Goal: Task Accomplishment & Management: Manage account settings

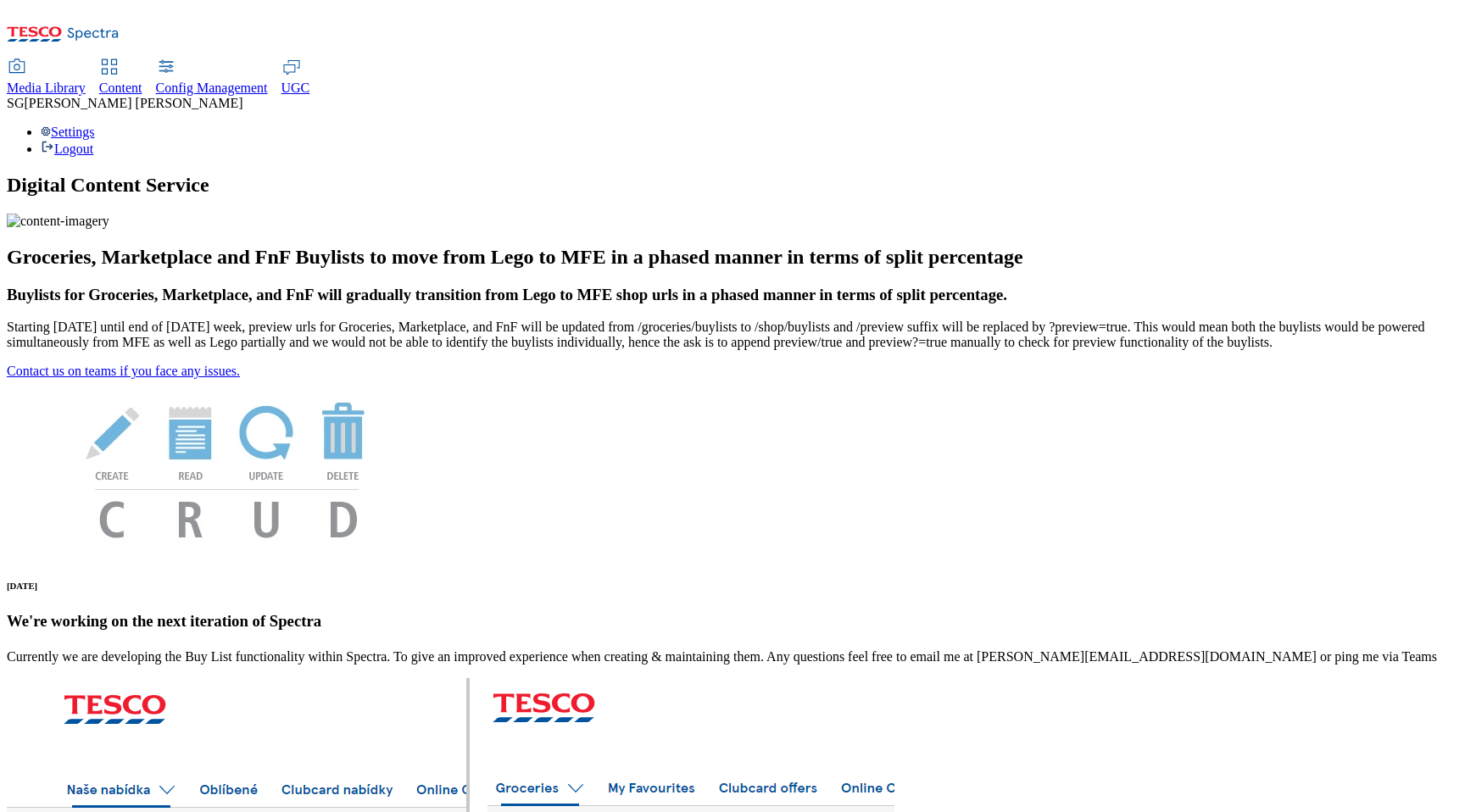
click at [1416, 125] on div "Settings Logout" at bounding box center [732, 141] width 1451 height 32
click at [95, 125] on link "Settings" at bounding box center [68, 132] width 54 height 15
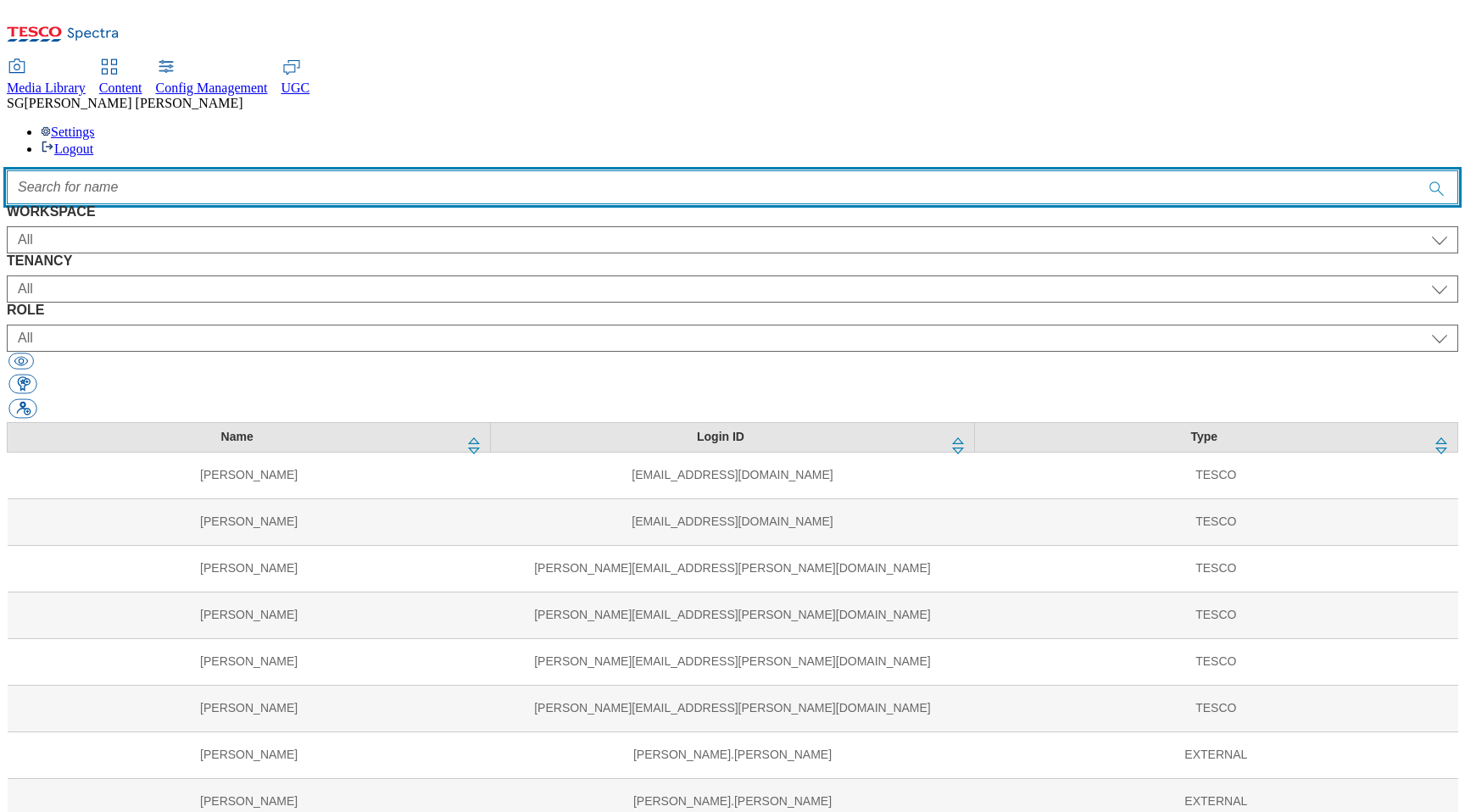
click at [511, 170] on input "Accessible label text" at bounding box center [732, 187] width 1451 height 34
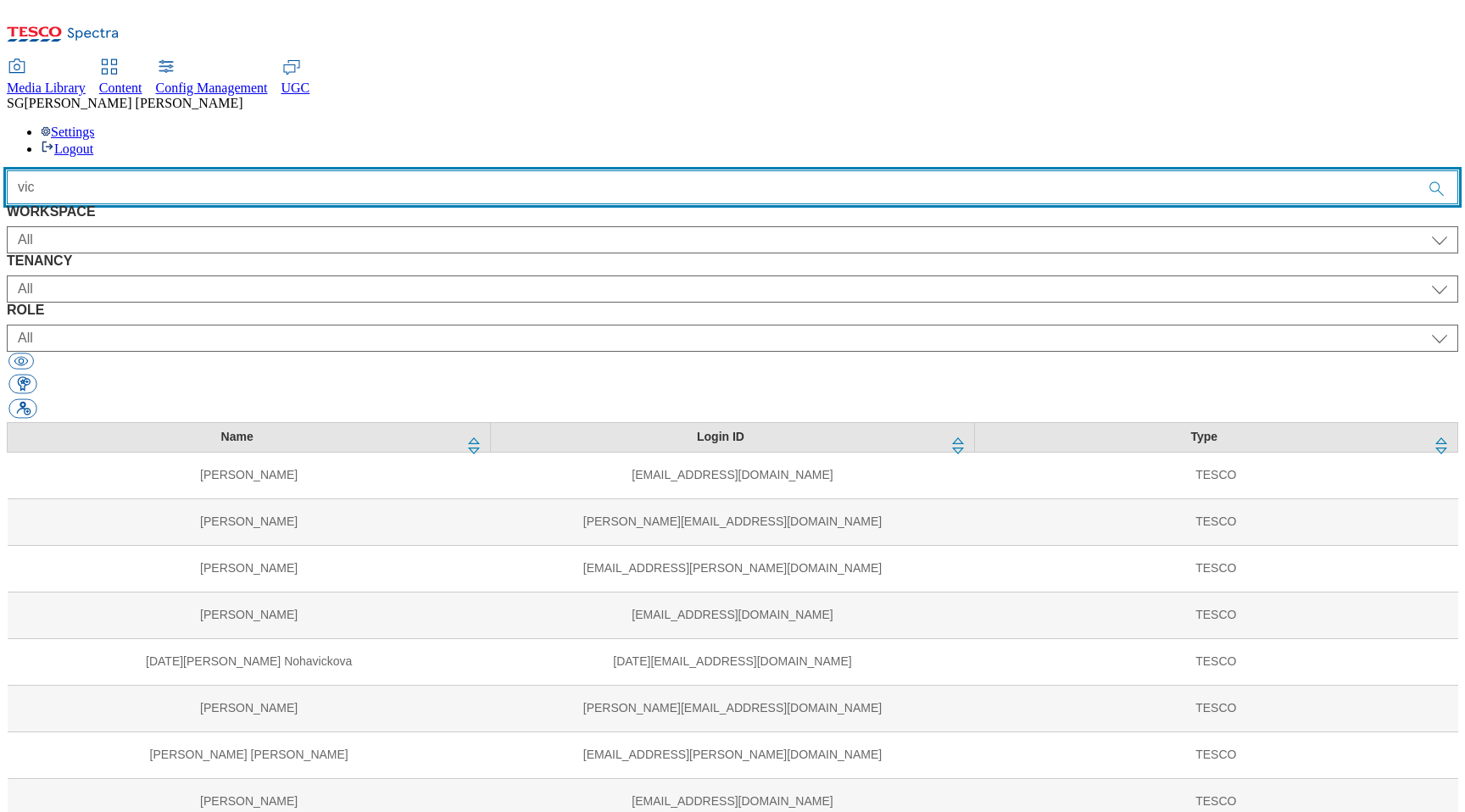
click at [450, 170] on input "vic" at bounding box center [732, 187] width 1451 height 34
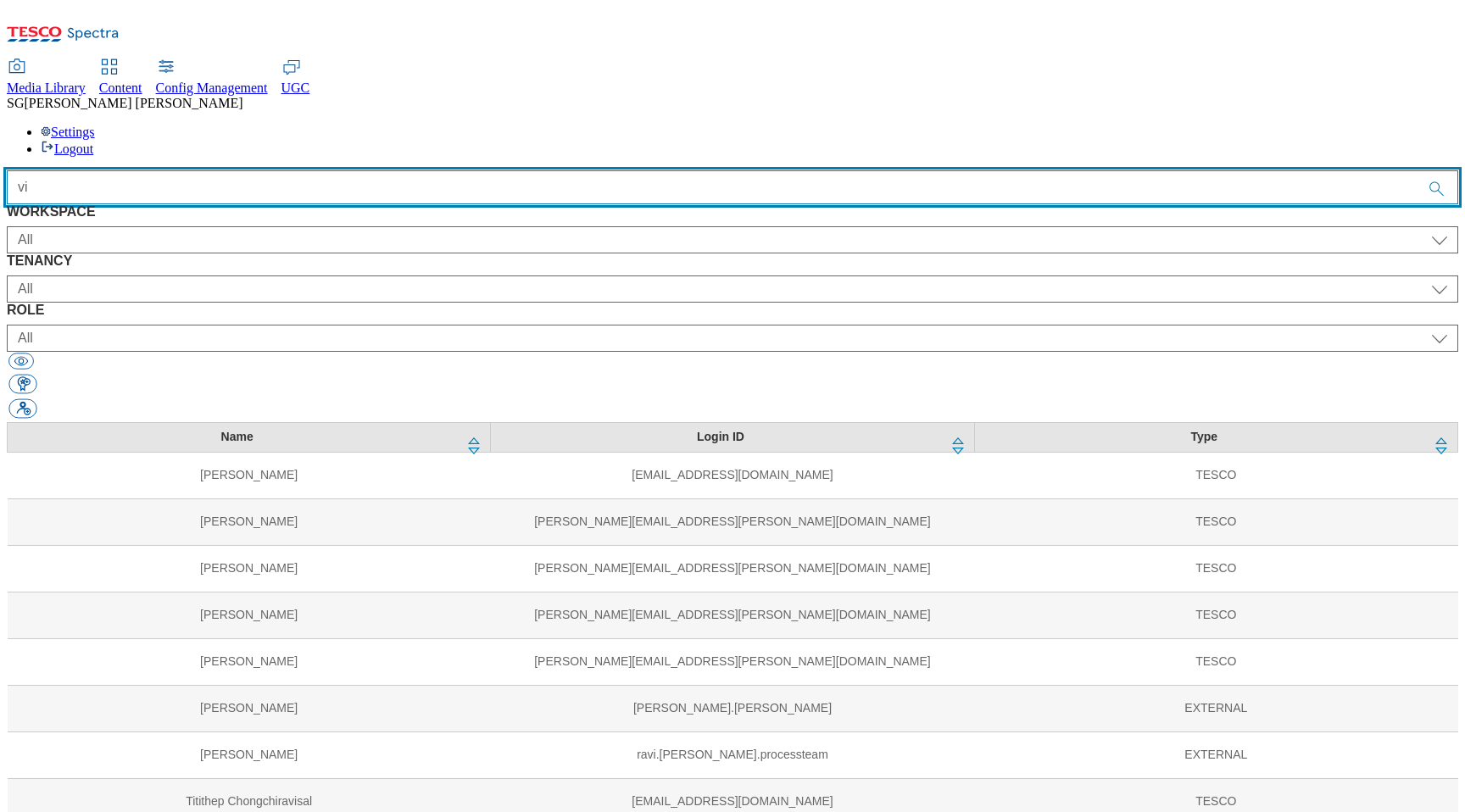
type input "v"
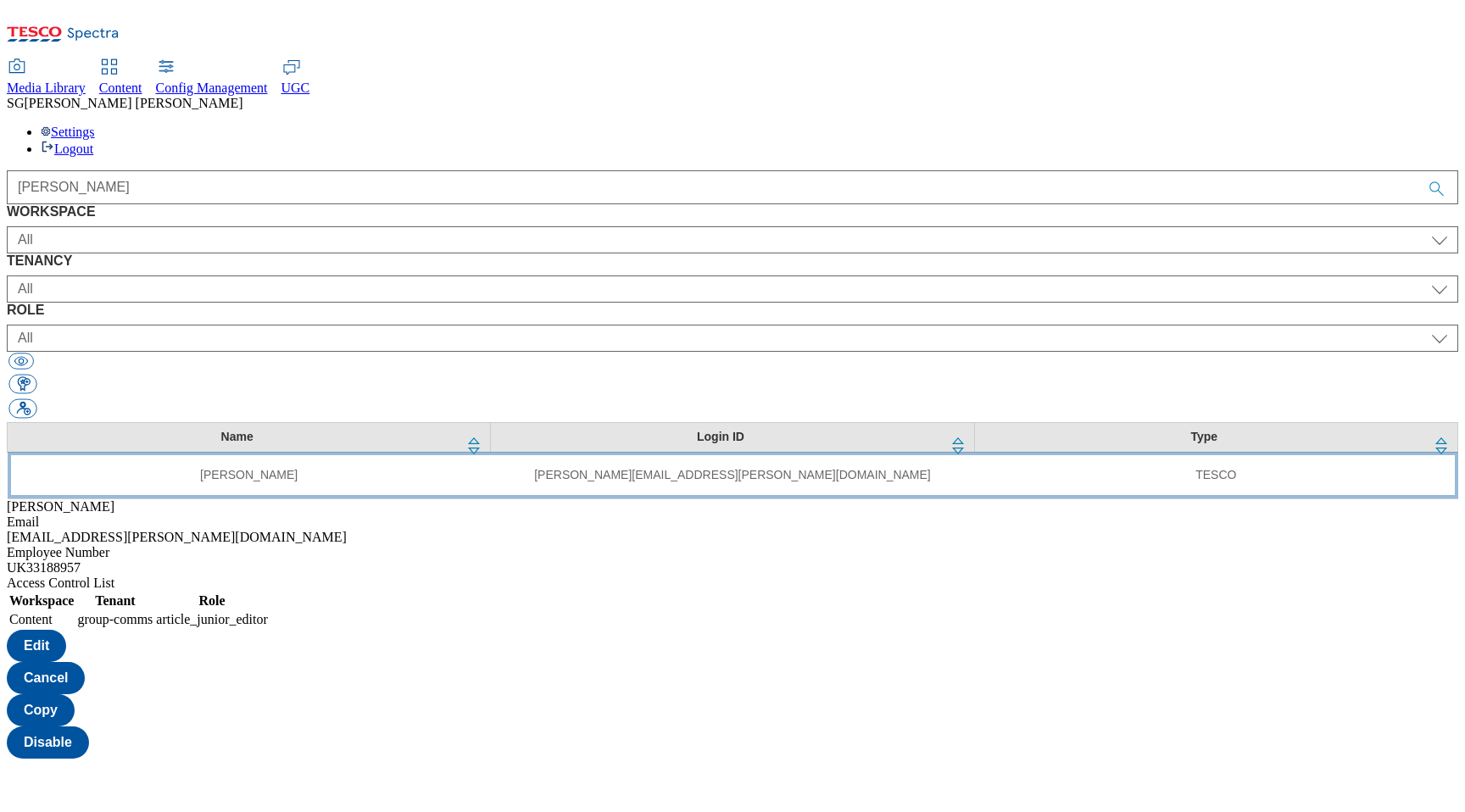
click at [974, 452] on td "TESCO" at bounding box center [1215, 475] width 483 height 47
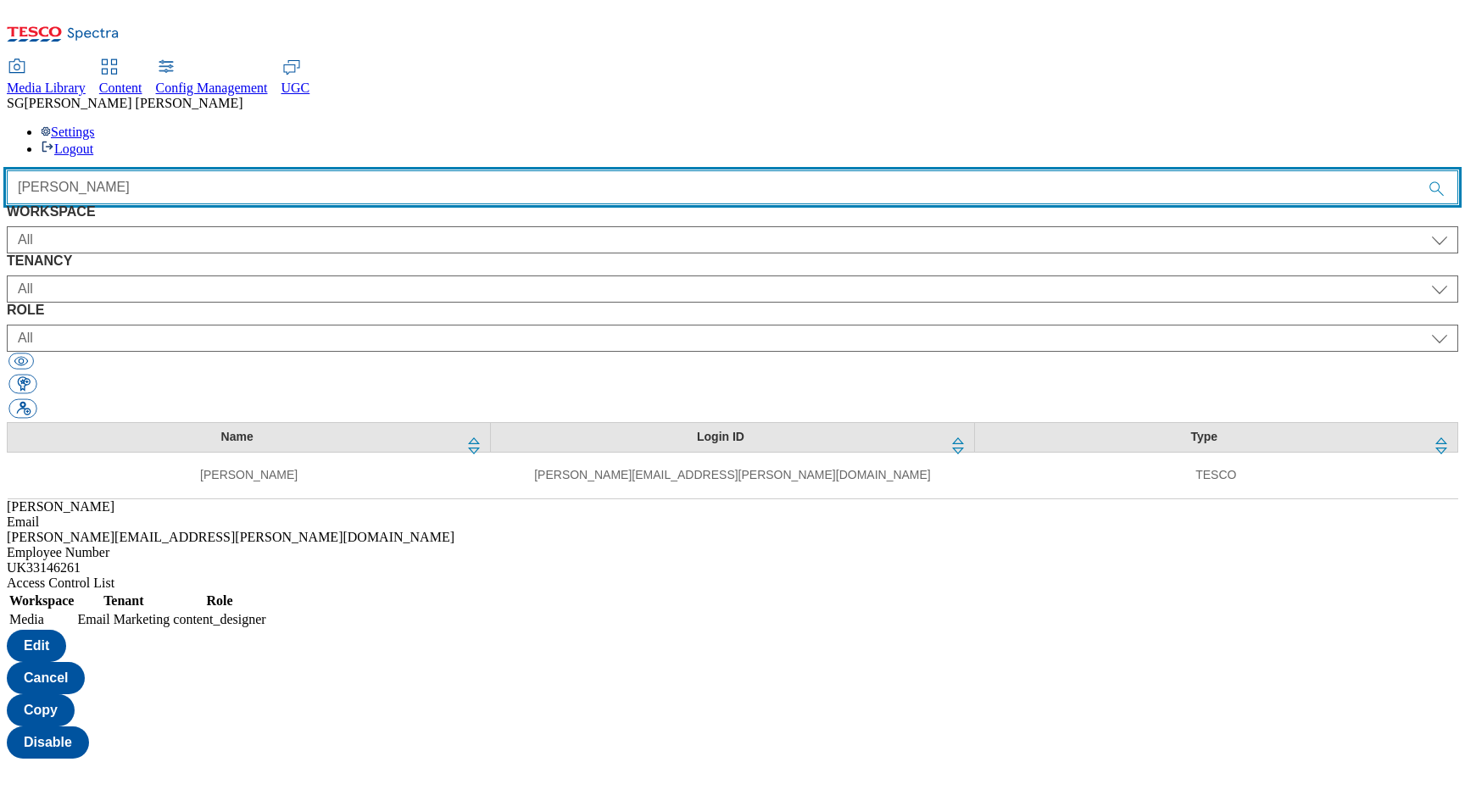
click at [594, 170] on input "nicola clar" at bounding box center [732, 187] width 1451 height 34
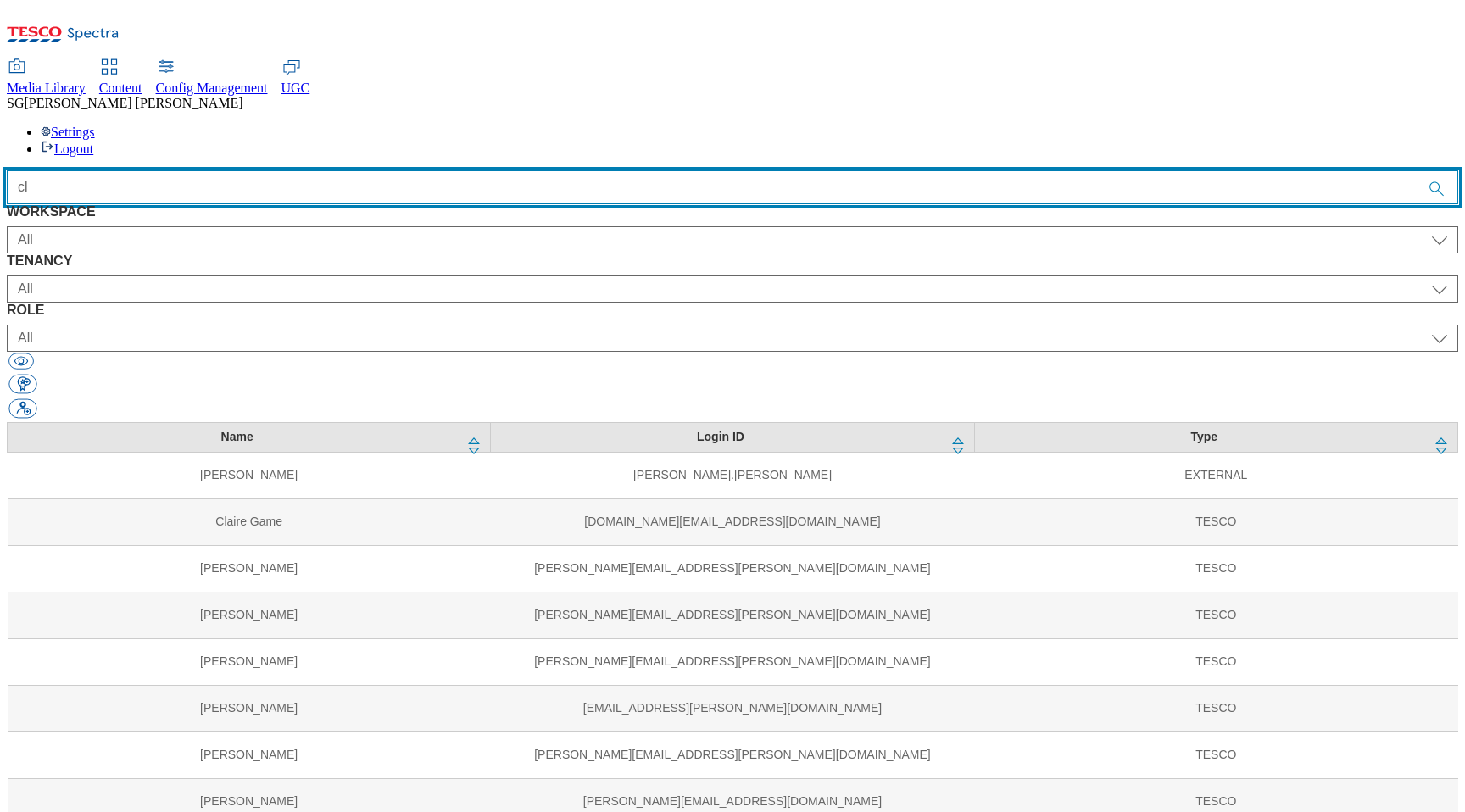
type input "c"
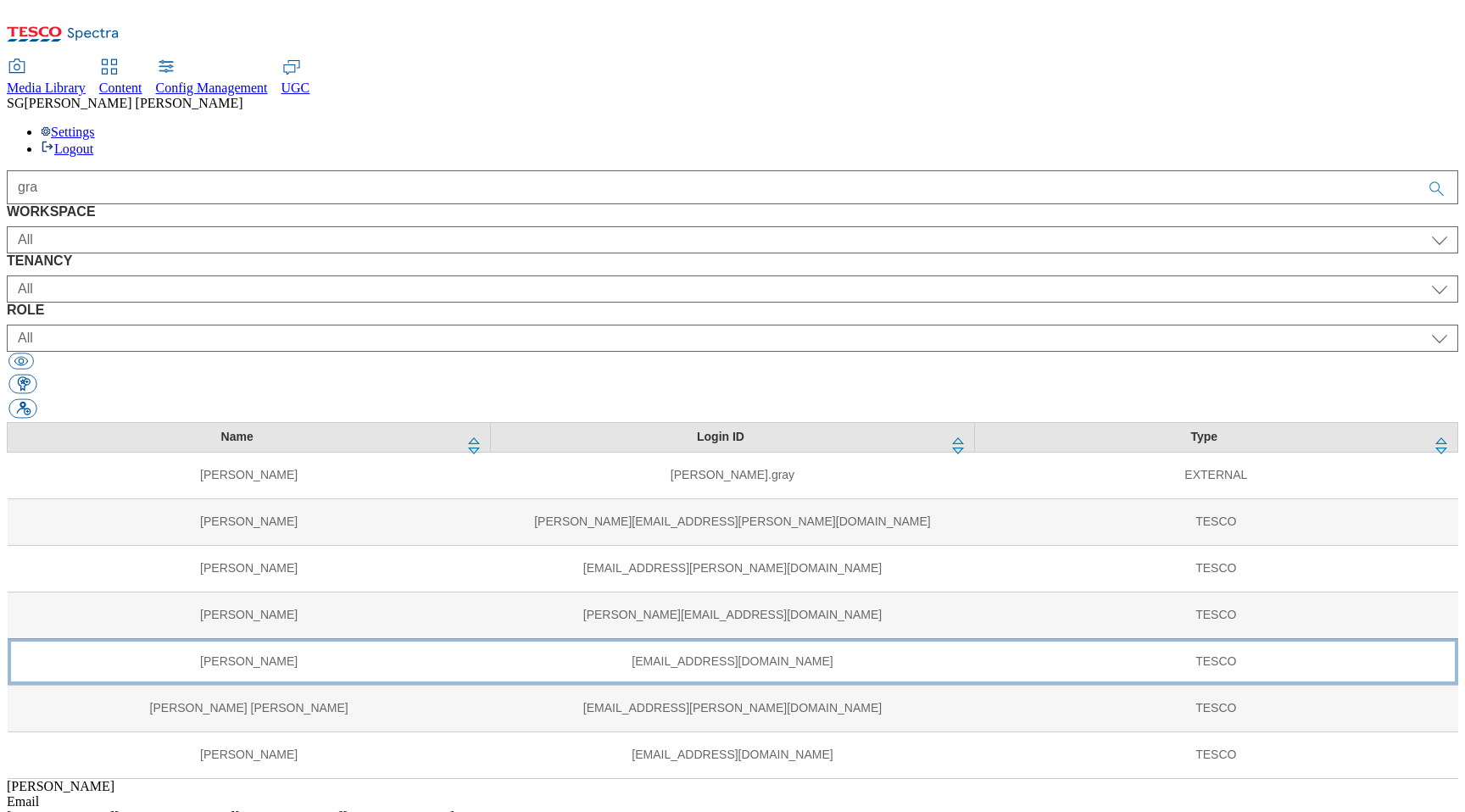
click at [274, 638] on td "Clare Grafham" at bounding box center [249, 662] width 483 height 47
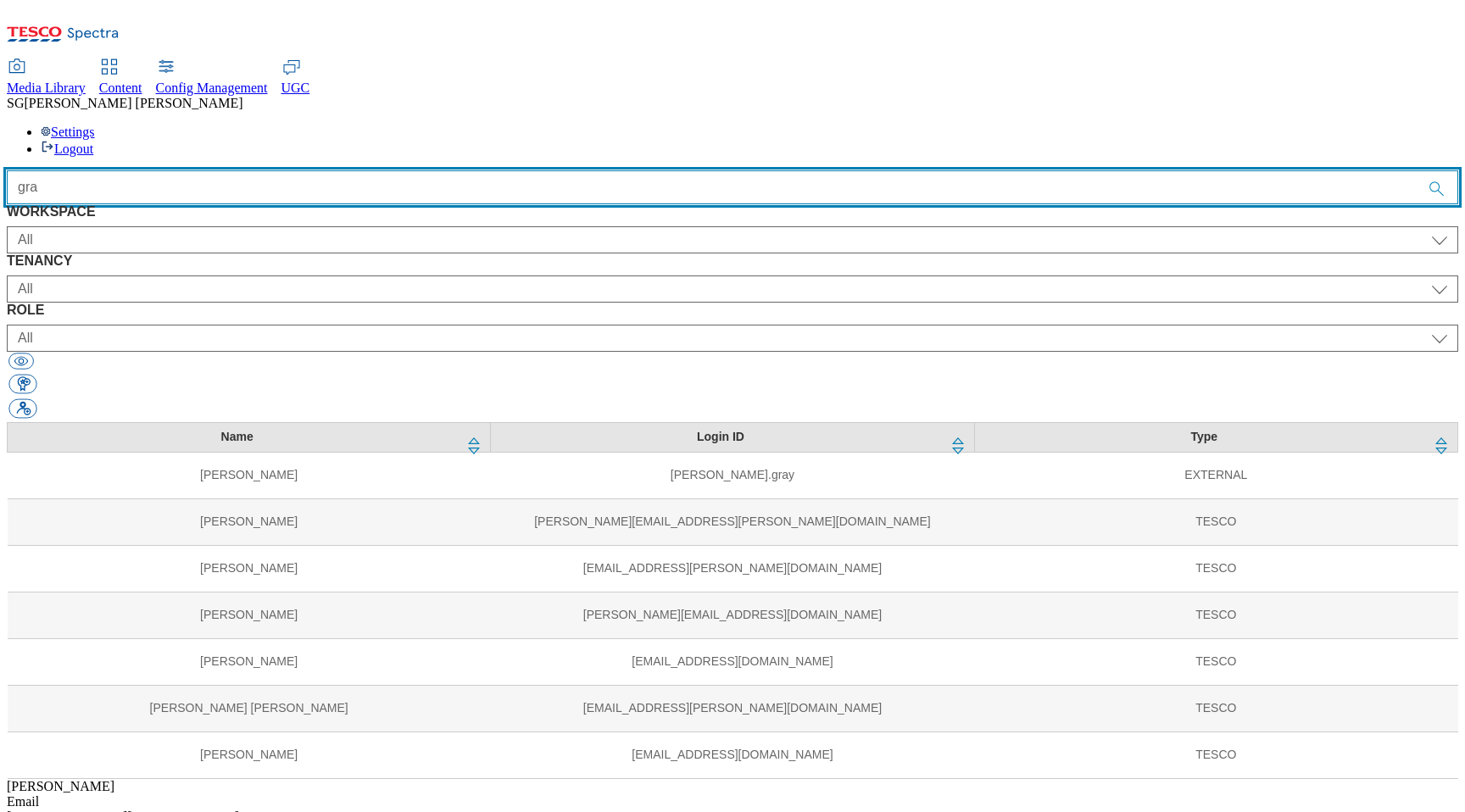
click at [410, 170] on input "gra" at bounding box center [732, 187] width 1451 height 34
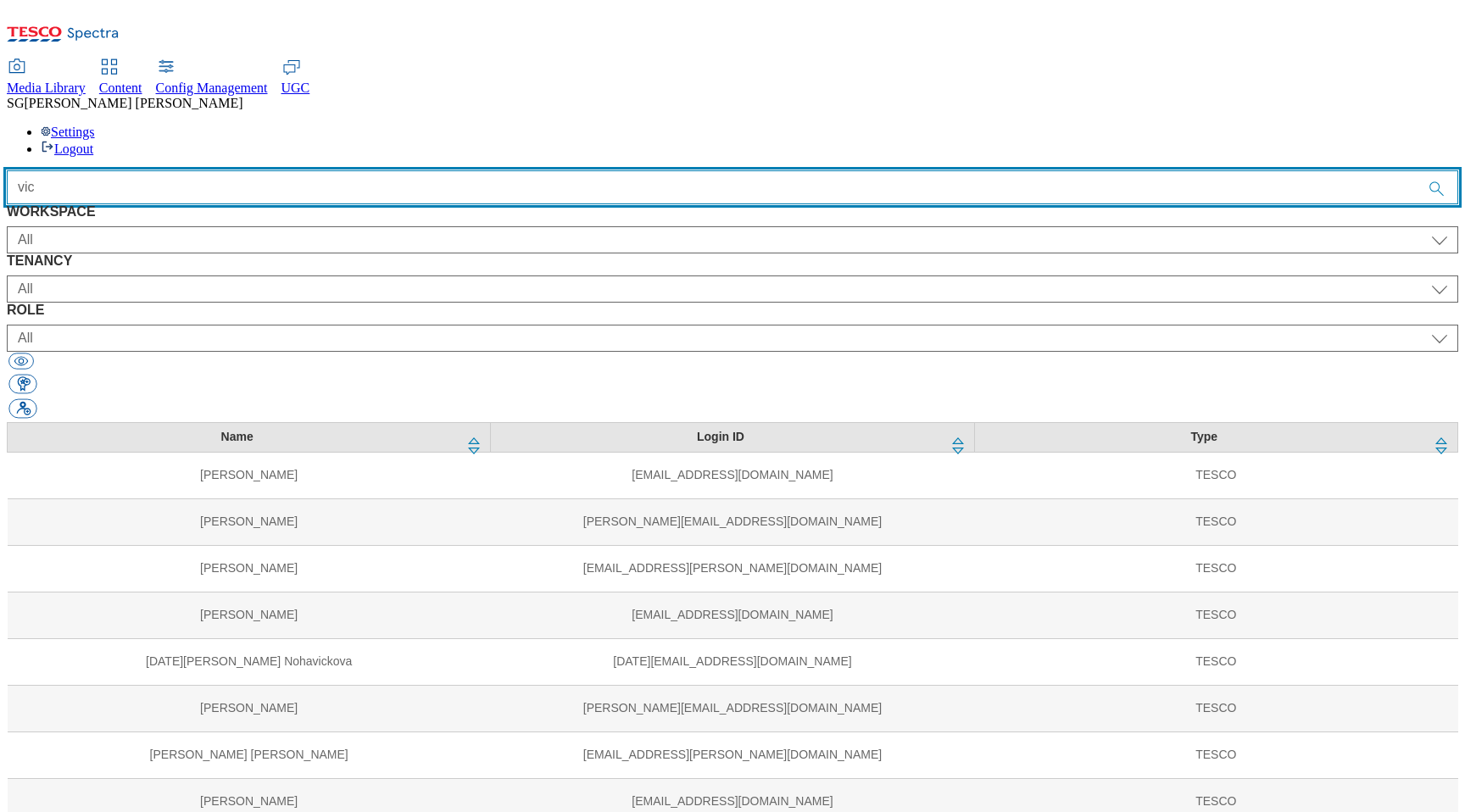
type input "vic"
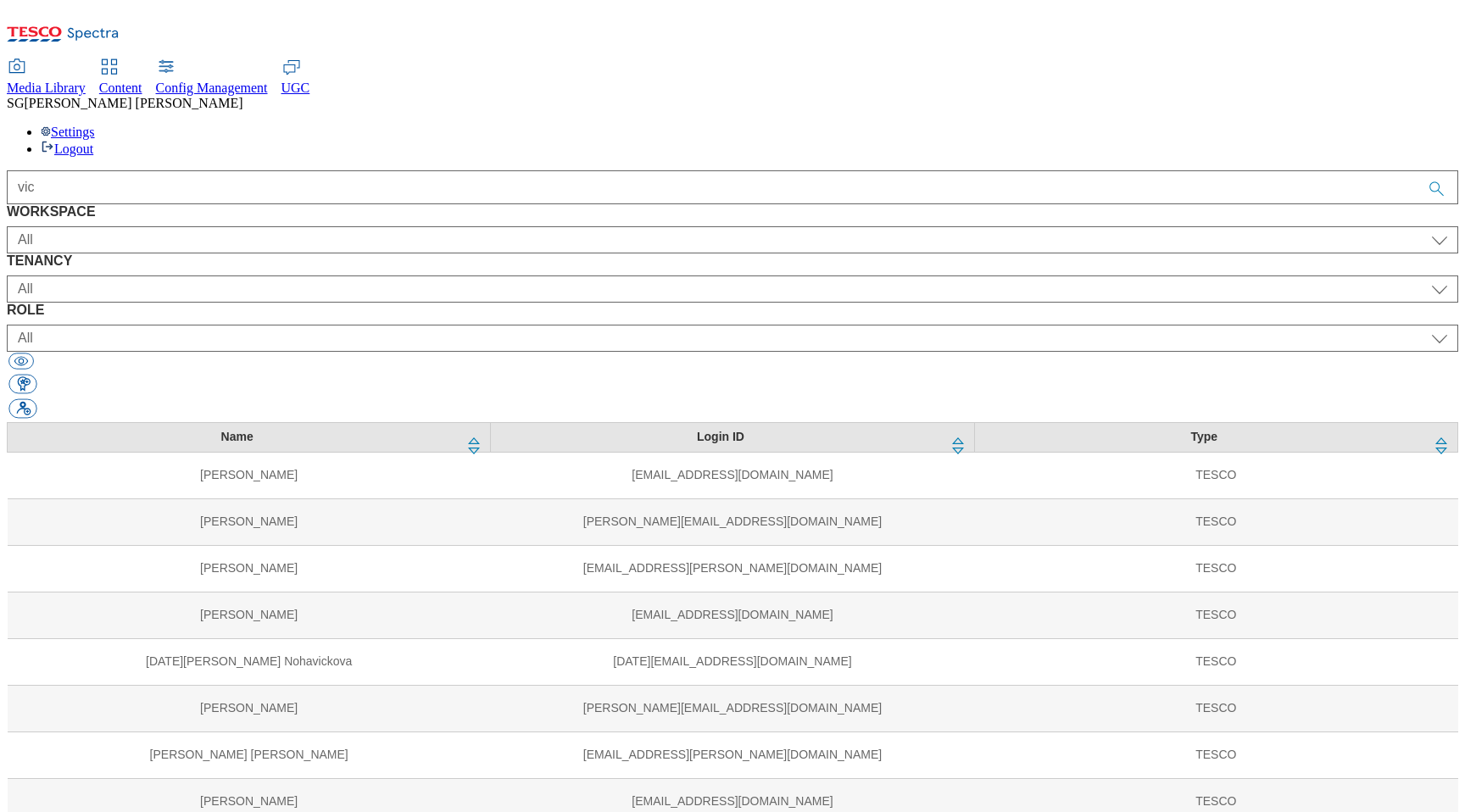
select select "Content"
select select "group-comms"
select select "article_junior_editor"
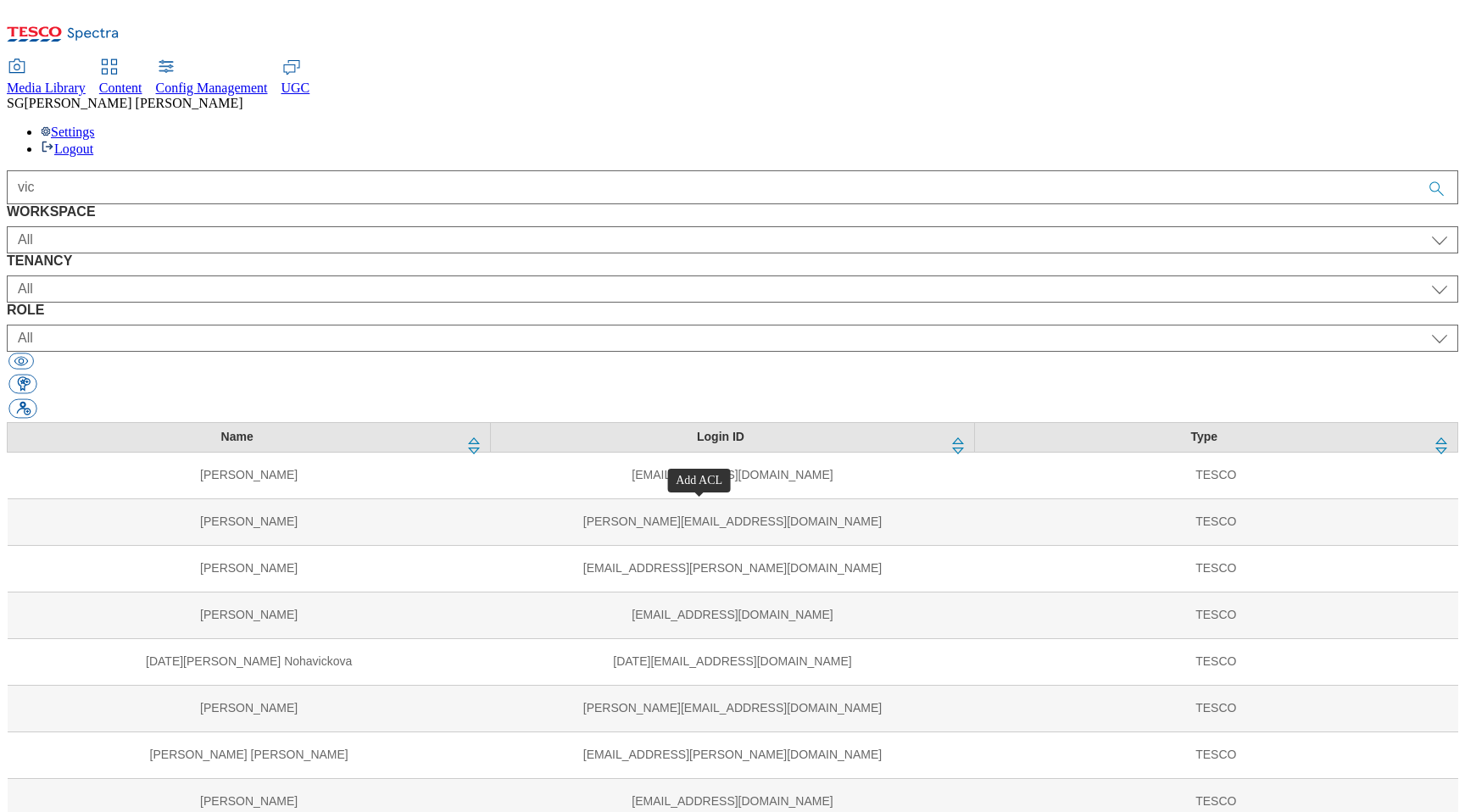
select select "Media"
select select "flare-email-mktg"
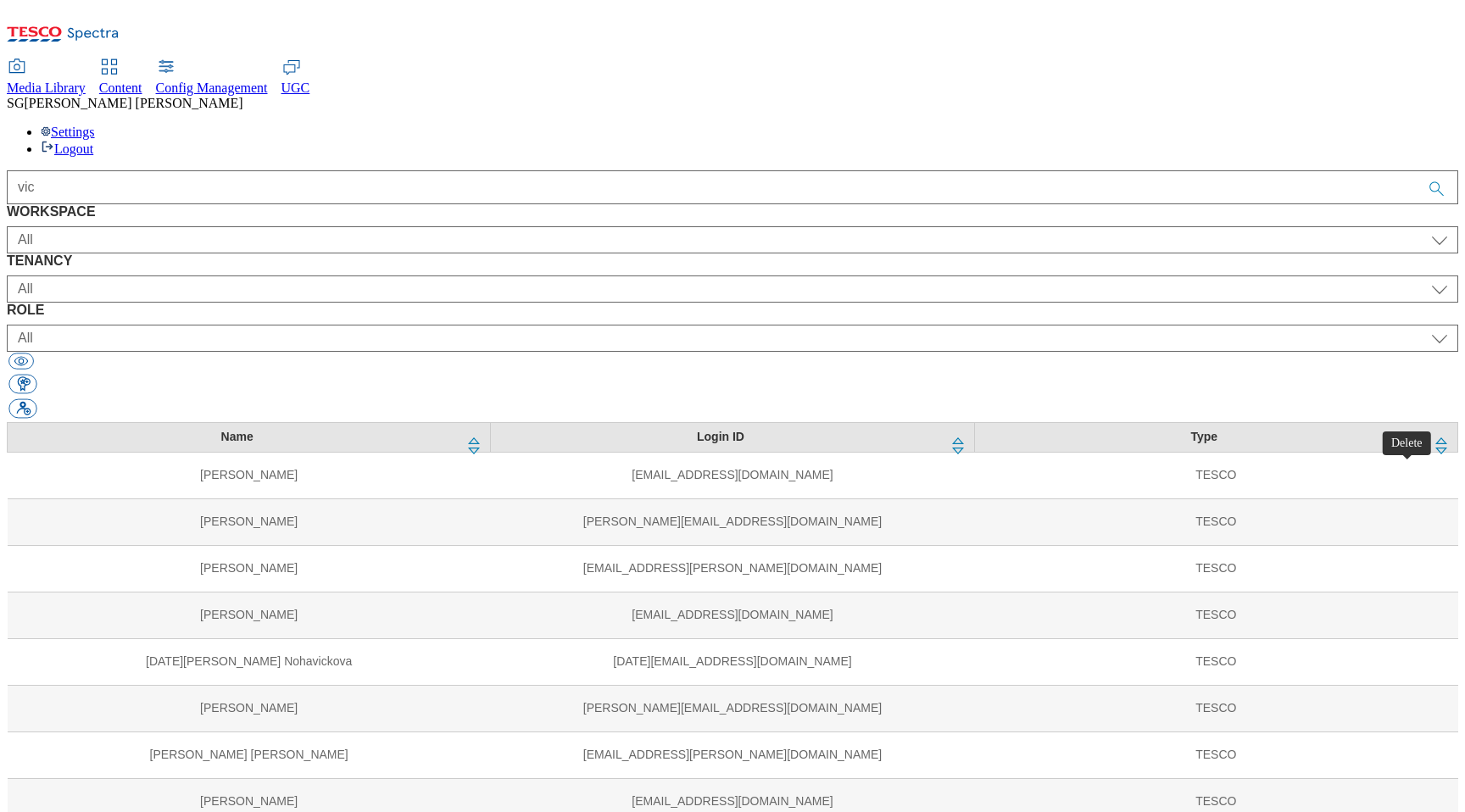
select select "Media"
select select "flare-email-mktg"
select select "content_designer"
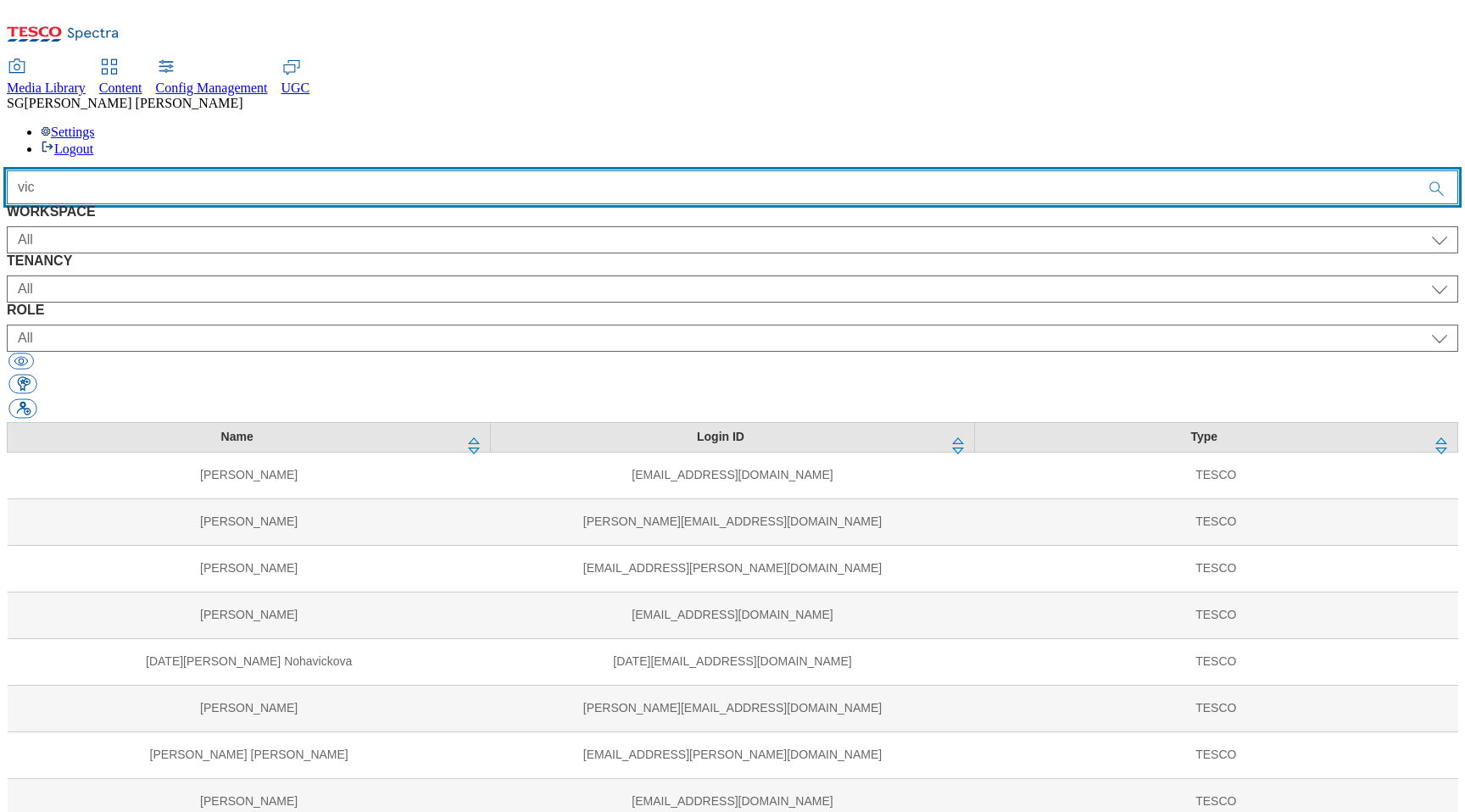
click at [400, 170] on input "vic" at bounding box center [732, 187] width 1451 height 34
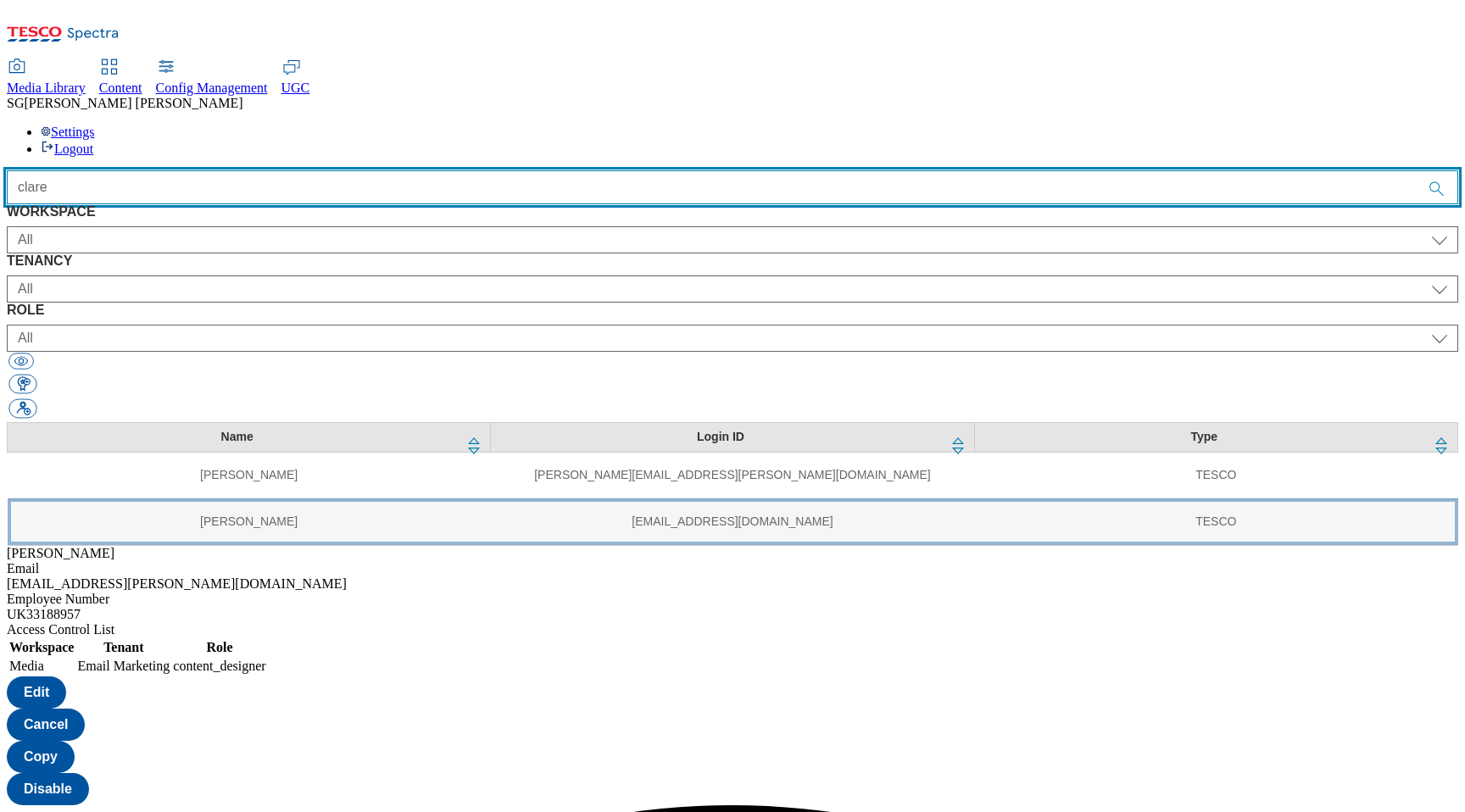
type input "clare"
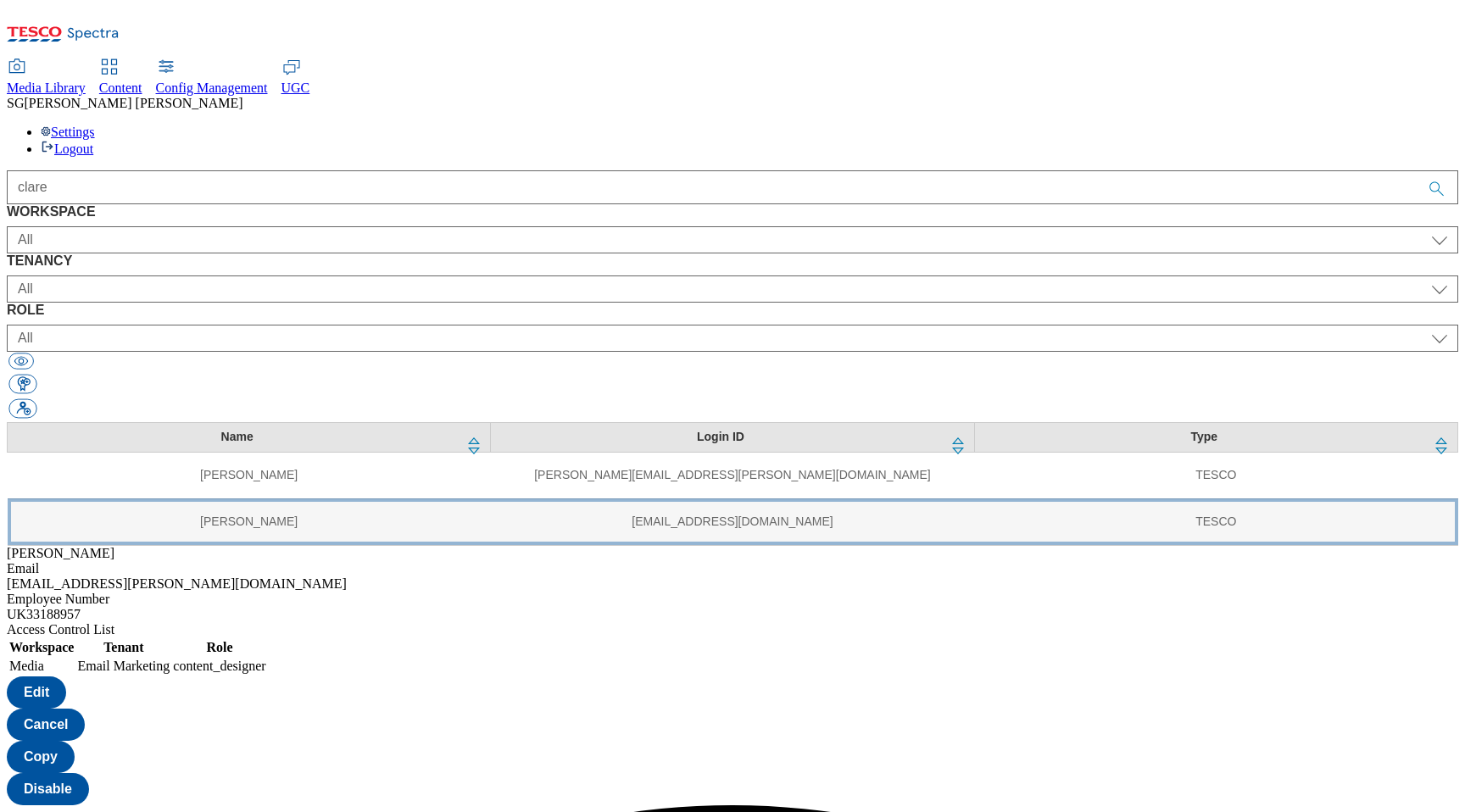
click at [491, 498] on td "clare.grafham@tesco.com" at bounding box center [732, 521] width 483 height 47
